Goal: Transaction & Acquisition: Purchase product/service

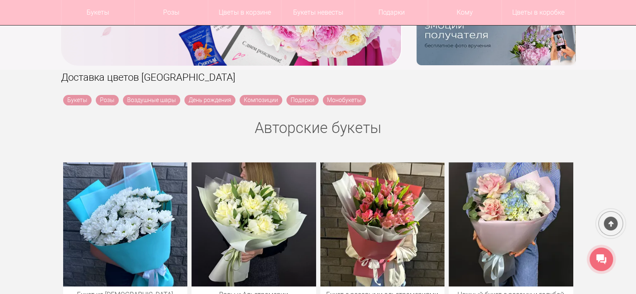
scroll to position [251, 0]
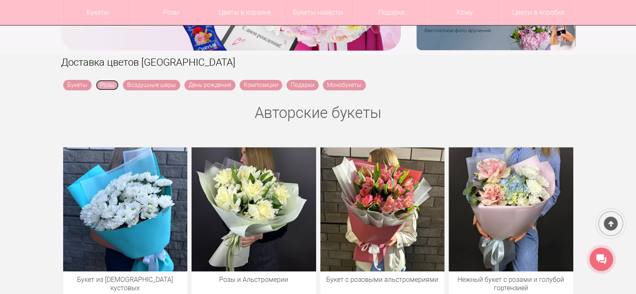
click at [100, 81] on link "Розы" at bounding box center [107, 85] width 23 height 10
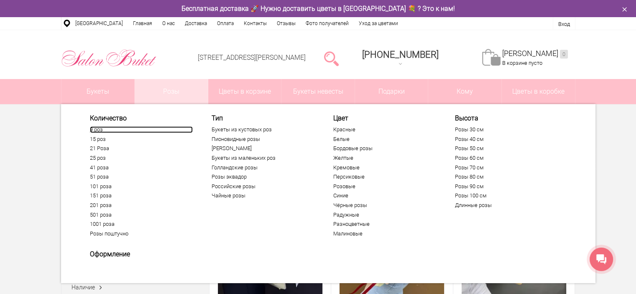
click at [95, 127] on link "9 роз" at bounding box center [141, 129] width 103 height 7
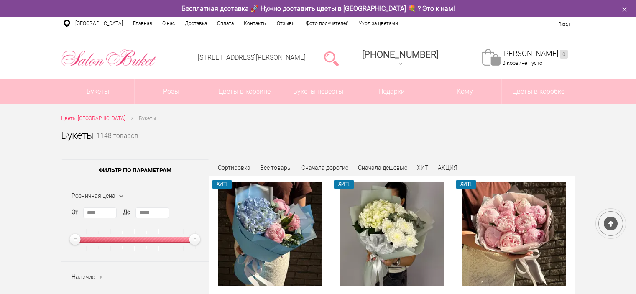
scroll to position [84, 0]
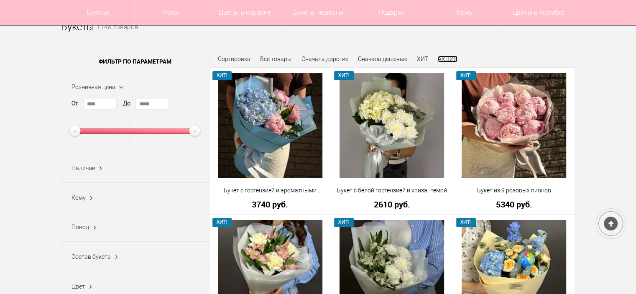
click at [446, 58] on link "АКЦИЯ" at bounding box center [448, 59] width 20 height 7
